Goal: Task Accomplishment & Management: Manage account settings

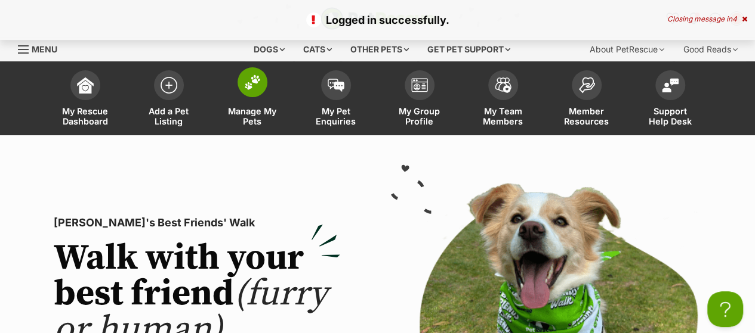
click at [247, 90] on img at bounding box center [252, 83] width 17 height 16
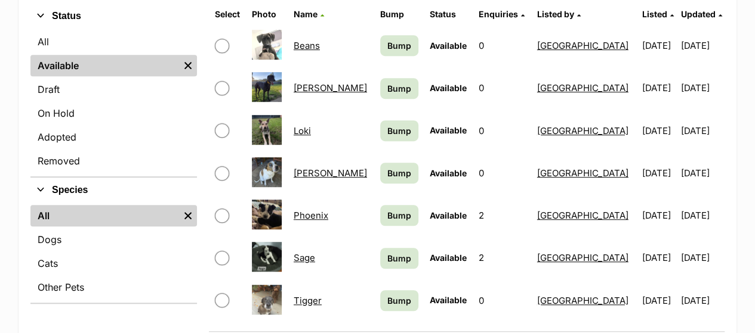
scroll to position [358, 0]
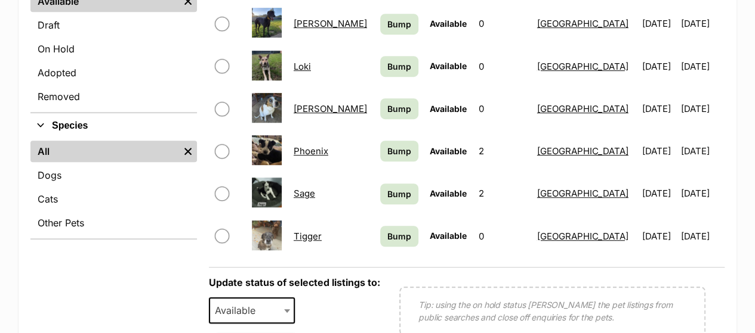
click at [315, 29] on link "Greg" at bounding box center [330, 23] width 73 height 11
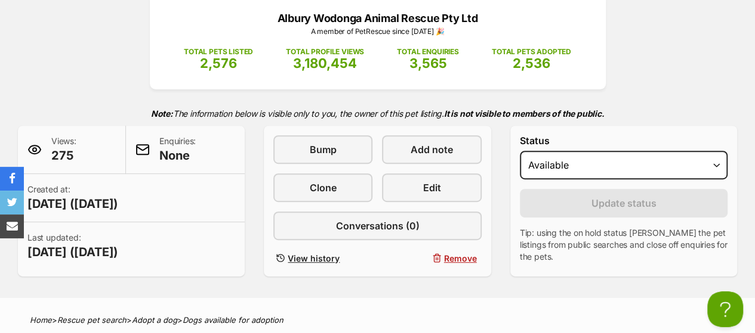
scroll to position [179, 0]
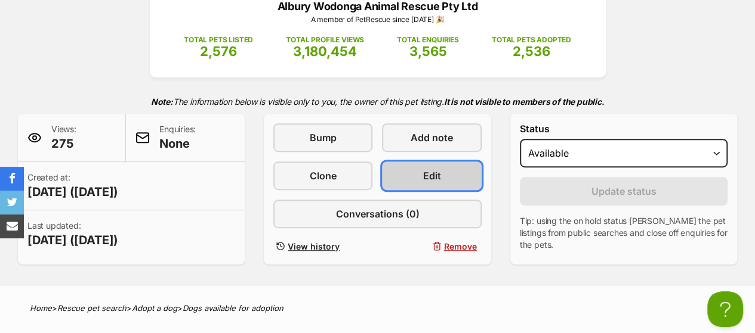
click at [427, 183] on span "Edit" at bounding box center [432, 176] width 18 height 14
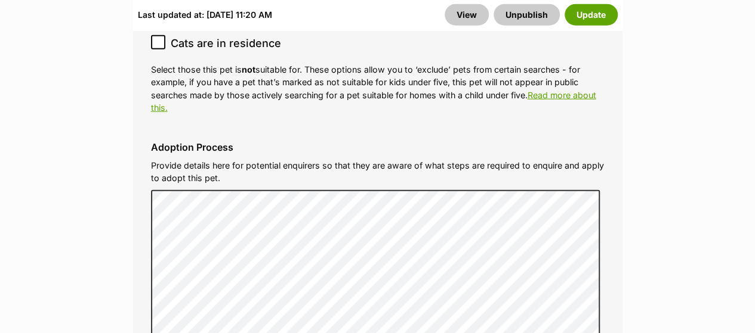
scroll to position [3818, 0]
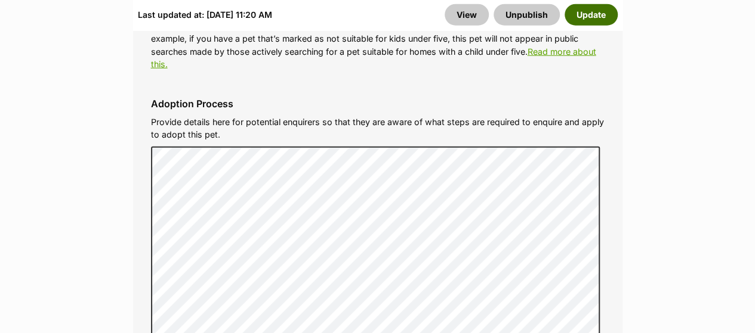
click at [580, 17] on button "Update" at bounding box center [590, 14] width 53 height 21
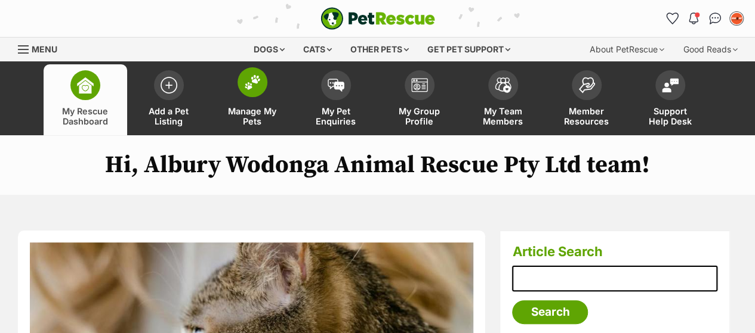
click at [256, 90] on img at bounding box center [252, 83] width 17 height 16
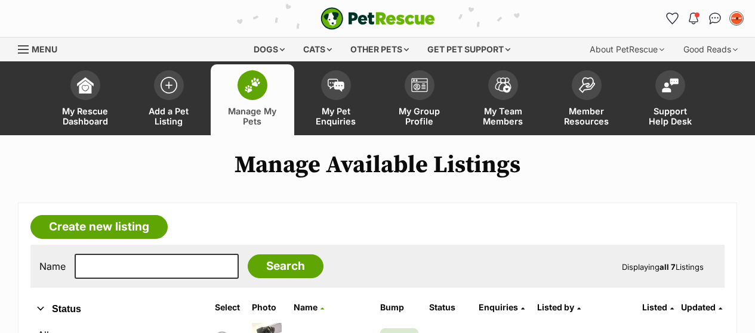
scroll to position [239, 0]
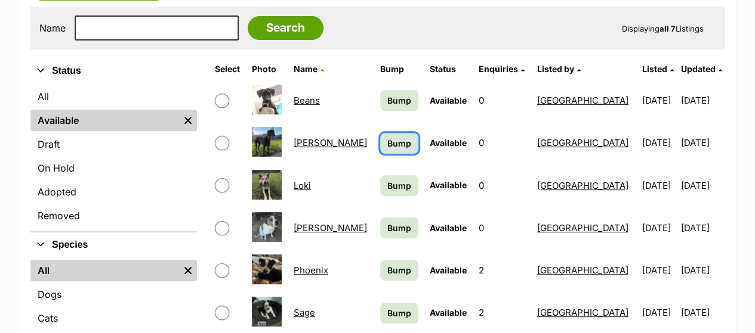
click at [387, 150] on span "Bump" at bounding box center [399, 143] width 24 height 13
